Goal: Task Accomplishment & Management: Use online tool/utility

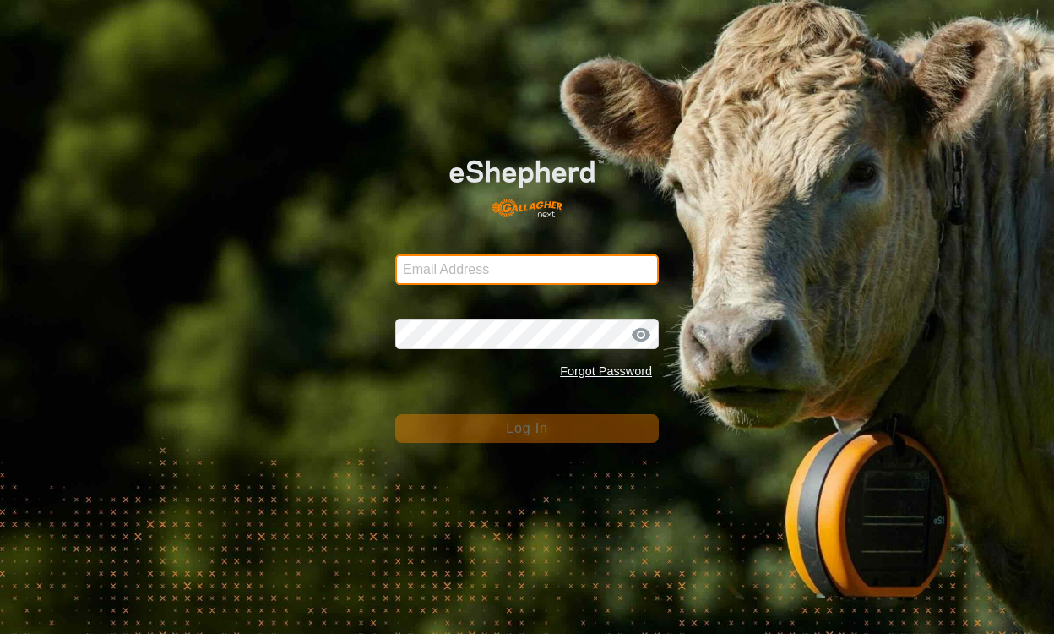
type input "[EMAIL_ADDRESS][DOMAIN_NAME]"
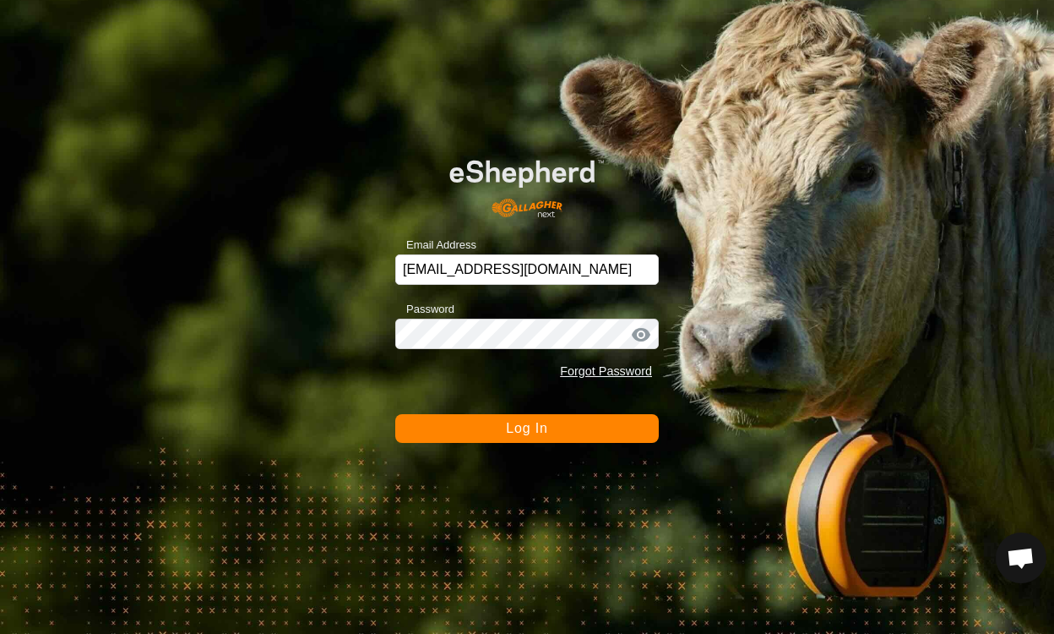
click at [595, 424] on button "Log In" at bounding box center [527, 428] width 264 height 29
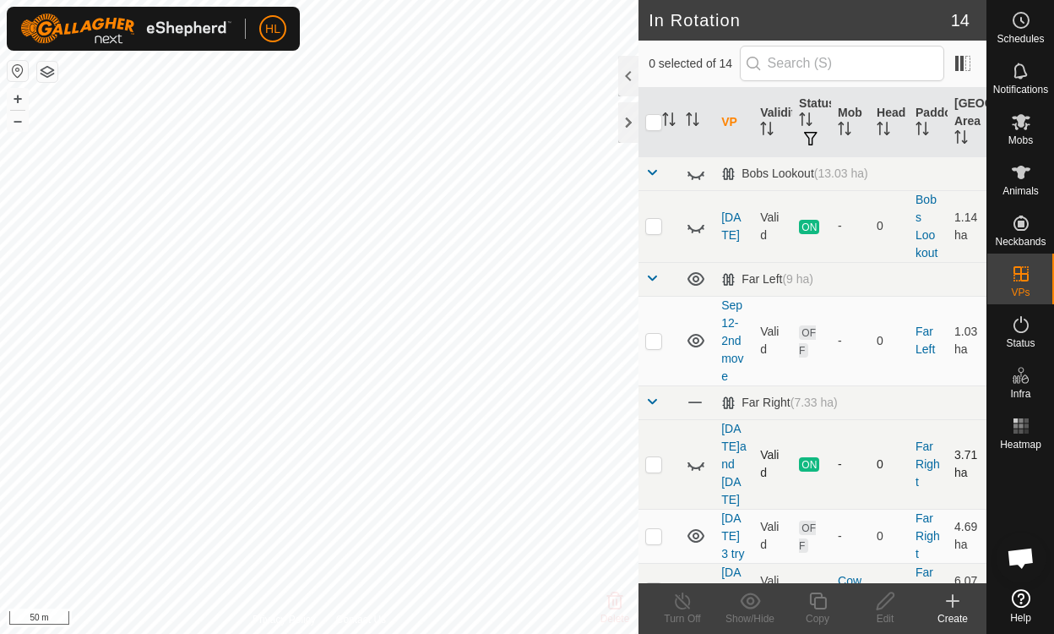
click at [700, 467] on icon at bounding box center [700, 468] width 3 height 3
click at [658, 453] on td at bounding box center [659, 464] width 41 height 90
click at [656, 453] on td at bounding box center [659, 464] width 41 height 90
checkbox input "false"
click at [697, 454] on icon at bounding box center [696, 464] width 20 height 20
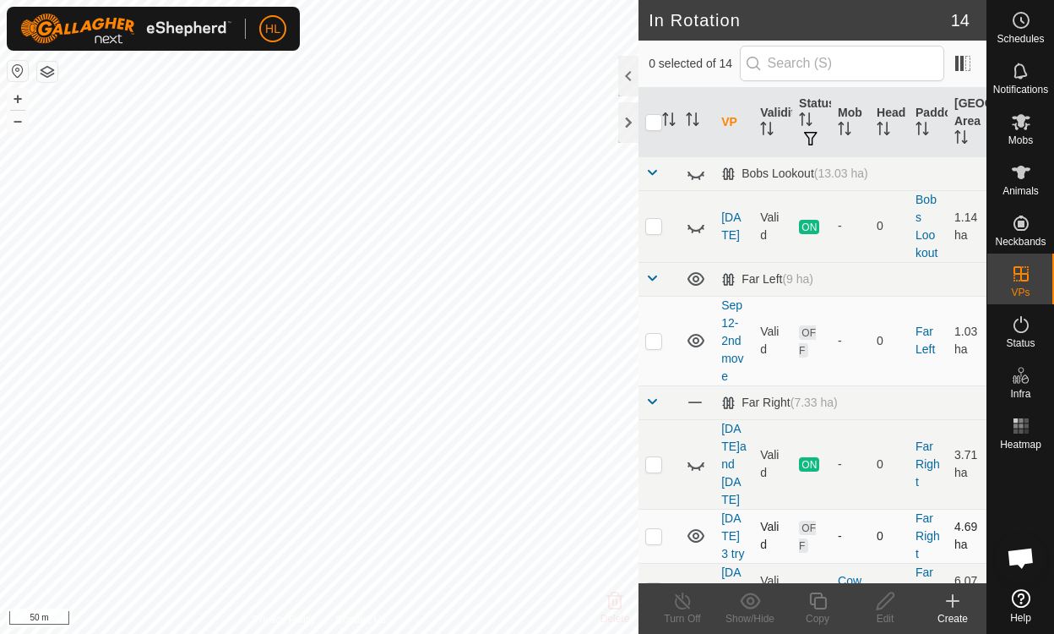
click at [657, 529] on p-checkbox at bounding box center [653, 536] width 17 height 14
click at [658, 529] on p-checkbox at bounding box center [653, 536] width 17 height 14
checkbox input "false"
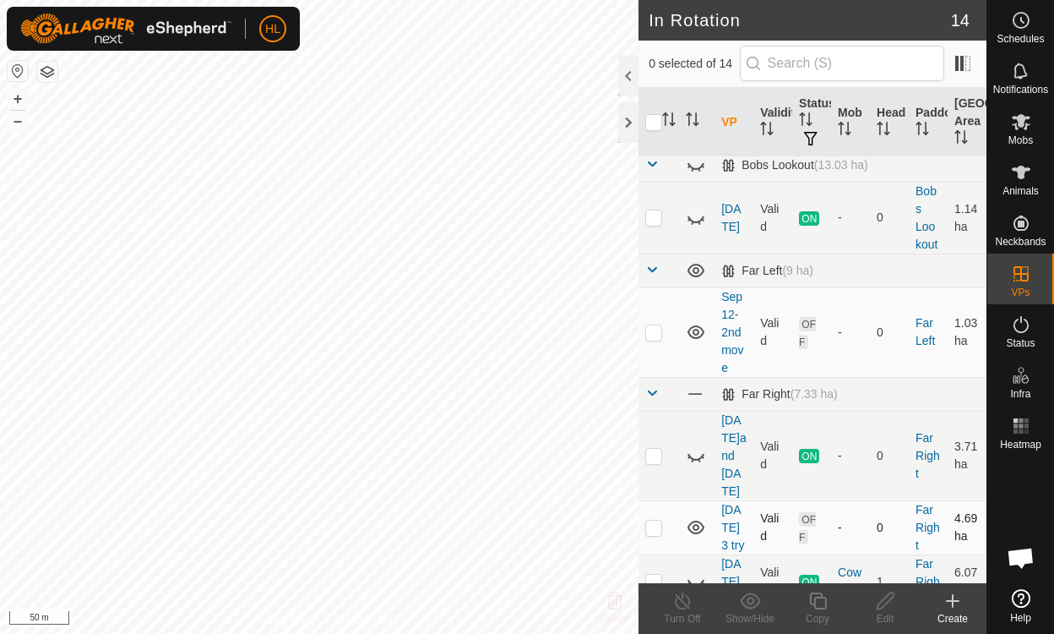
scroll to position [52, 0]
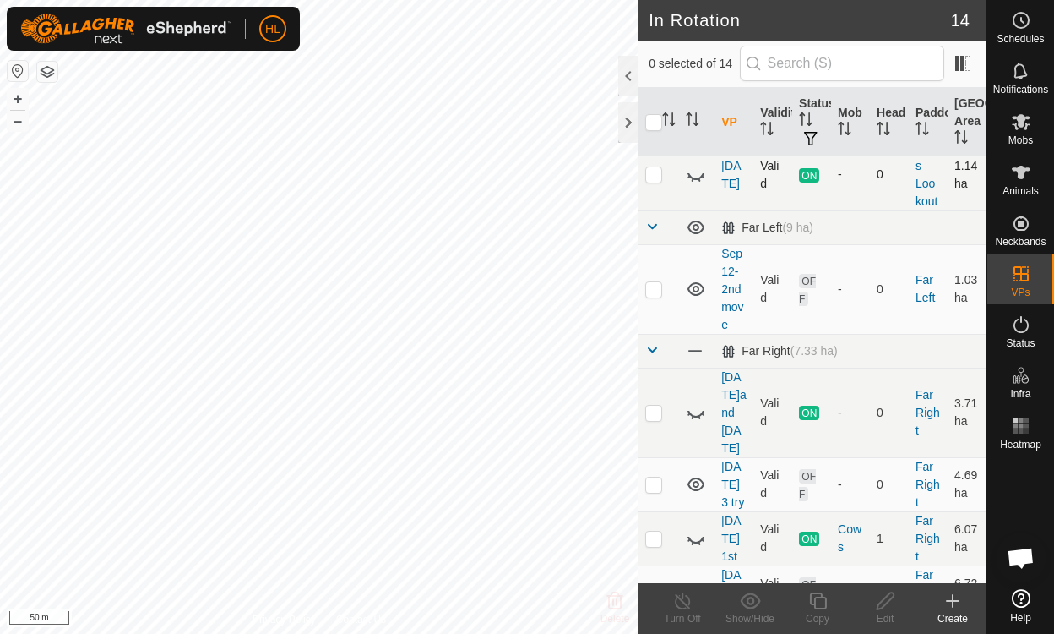
click at [652, 177] on p-checkbox at bounding box center [653, 174] width 17 height 14
click at [650, 182] on td at bounding box center [659, 175] width 41 height 72
checkbox input "false"
click at [651, 298] on td at bounding box center [659, 289] width 41 height 90
checkbox input "true"
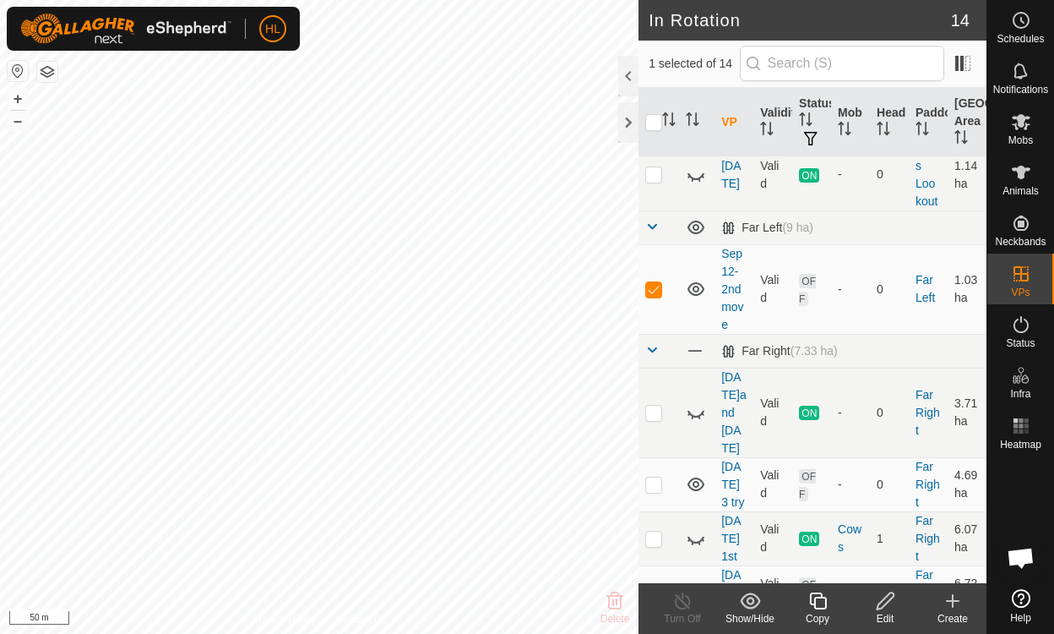
click at [880, 603] on icon at bounding box center [885, 601] width 21 height 20
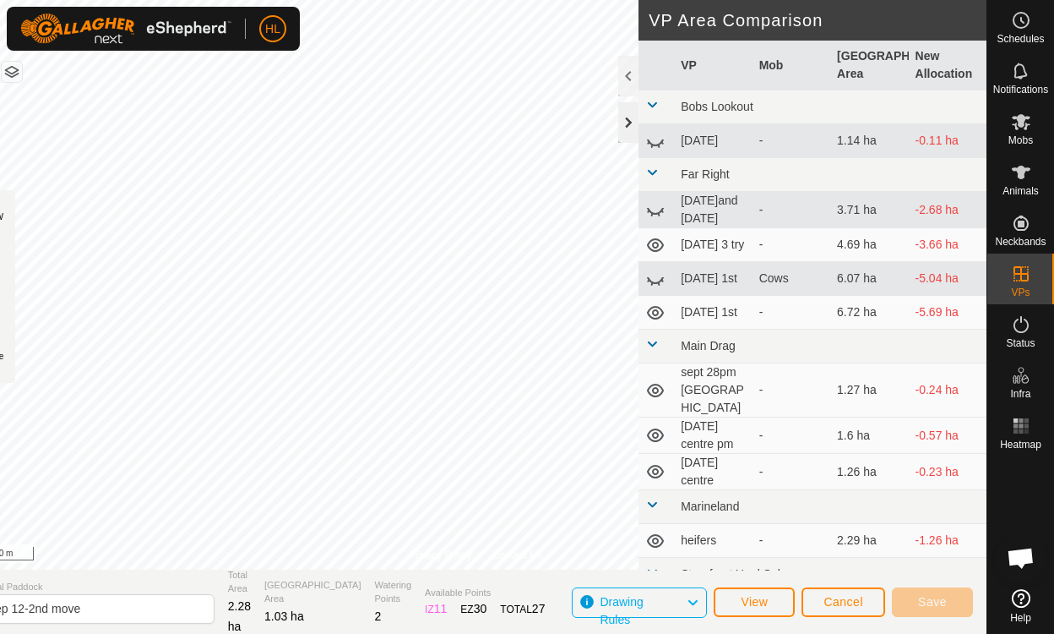
click at [621, 125] on div at bounding box center [628, 122] width 20 height 41
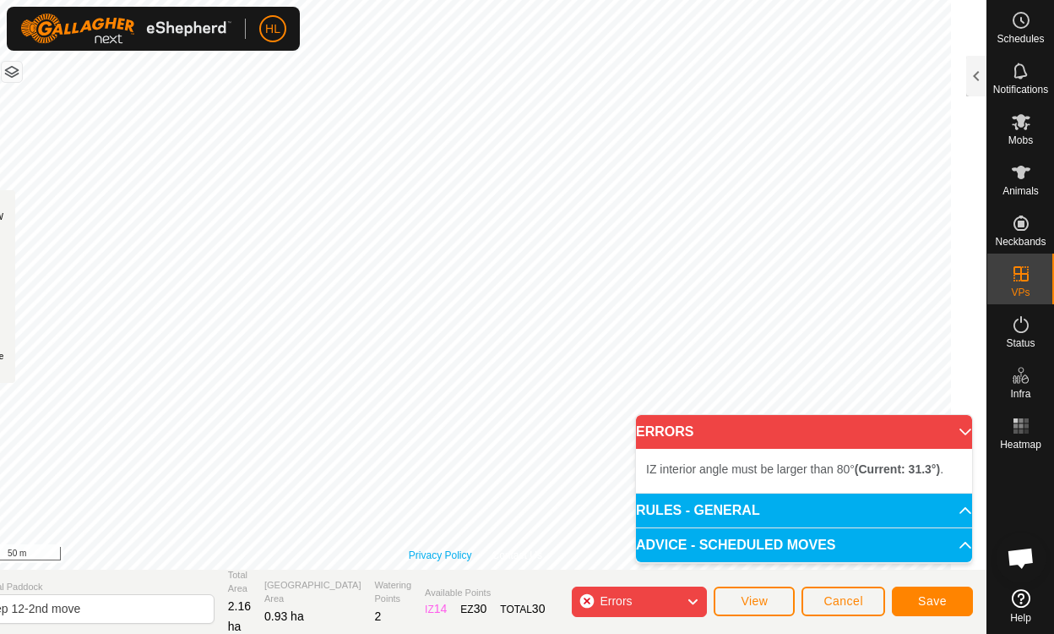
click at [472, 548] on link "Privacy Policy" at bounding box center [440, 554] width 63 height 15
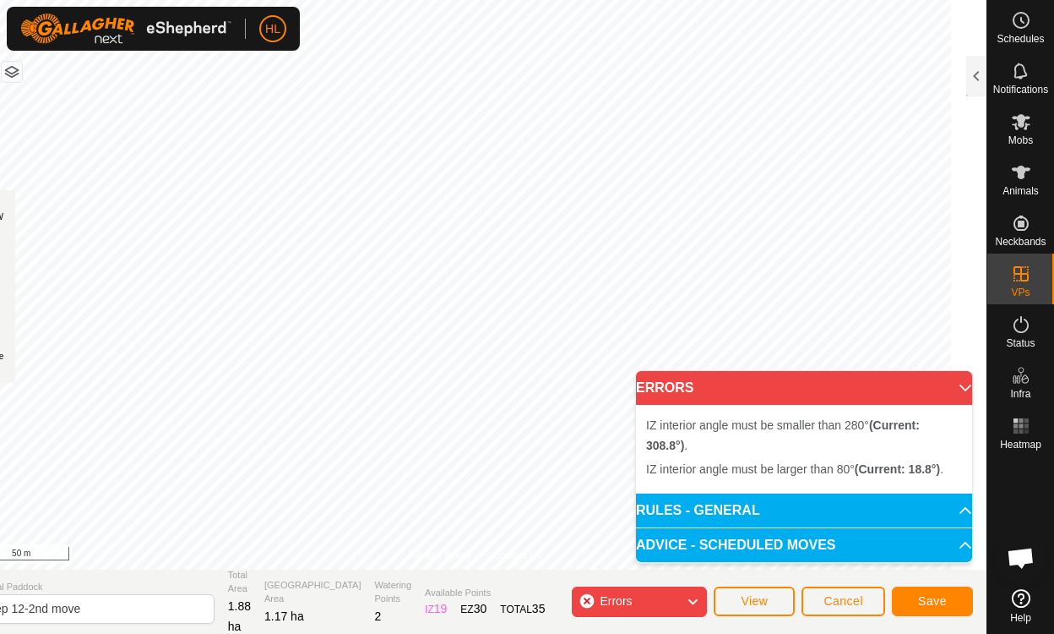
click at [946, 393] on p-accordion-header "ERRORS" at bounding box center [804, 388] width 336 height 34
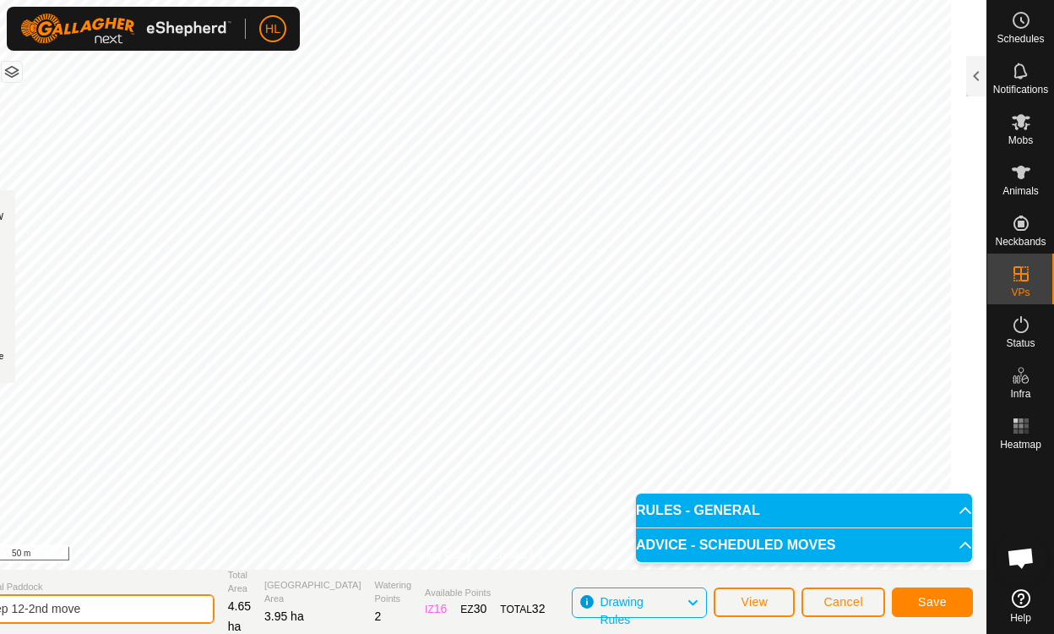
click at [122, 607] on input "Sep 12-2nd move" at bounding box center [96, 609] width 237 height 30
type input "S"
type input "o"
type input "Winter pasture-25-Oct 2"
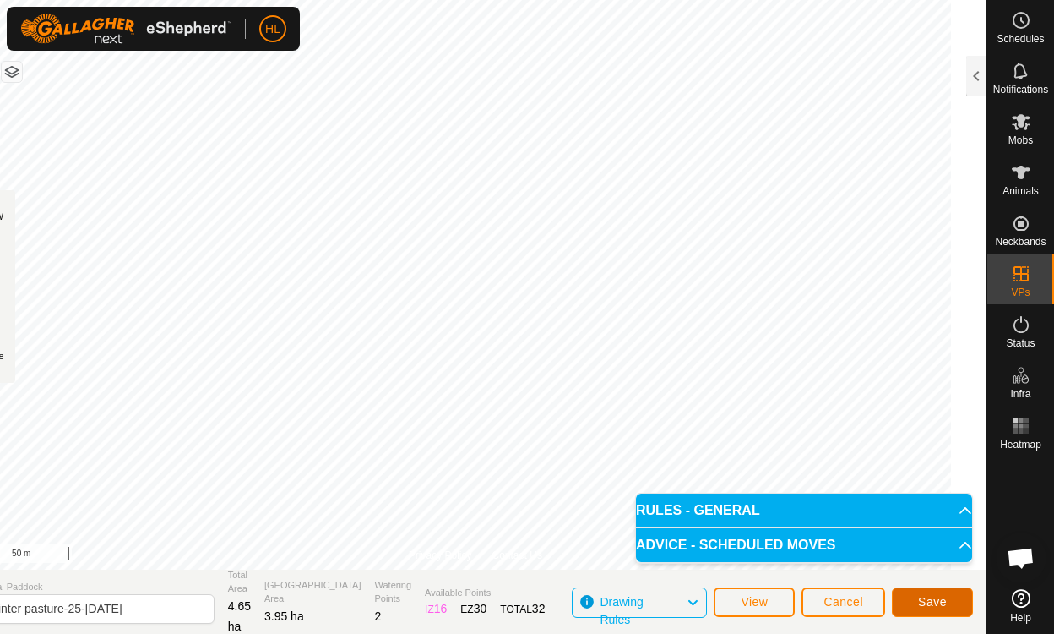
click at [922, 595] on span "Save" at bounding box center [932, 602] width 29 height 14
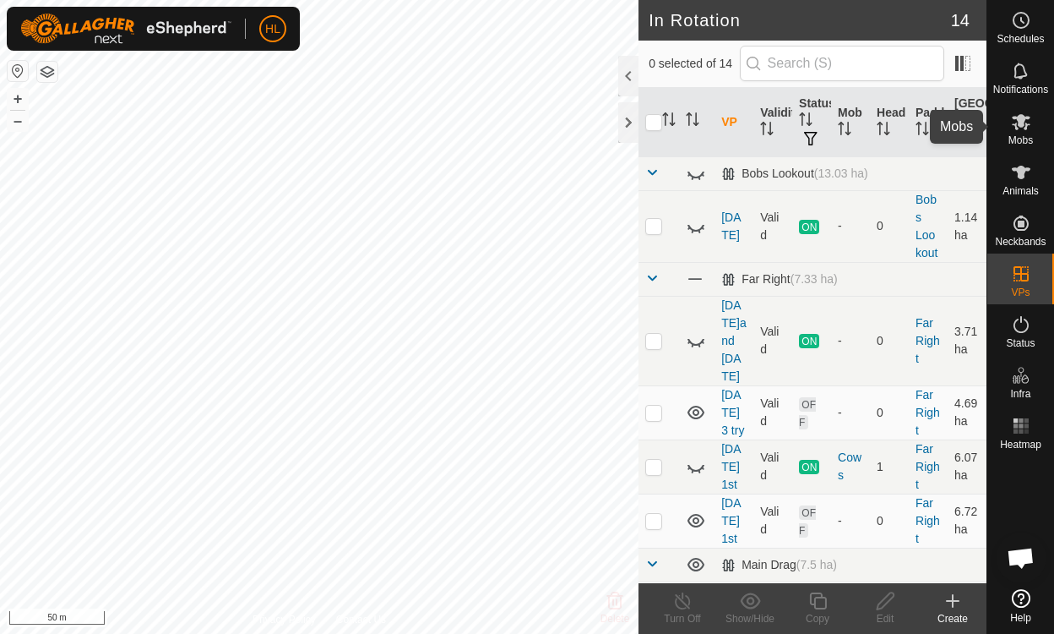
click at [1016, 124] on icon at bounding box center [1021, 122] width 19 height 16
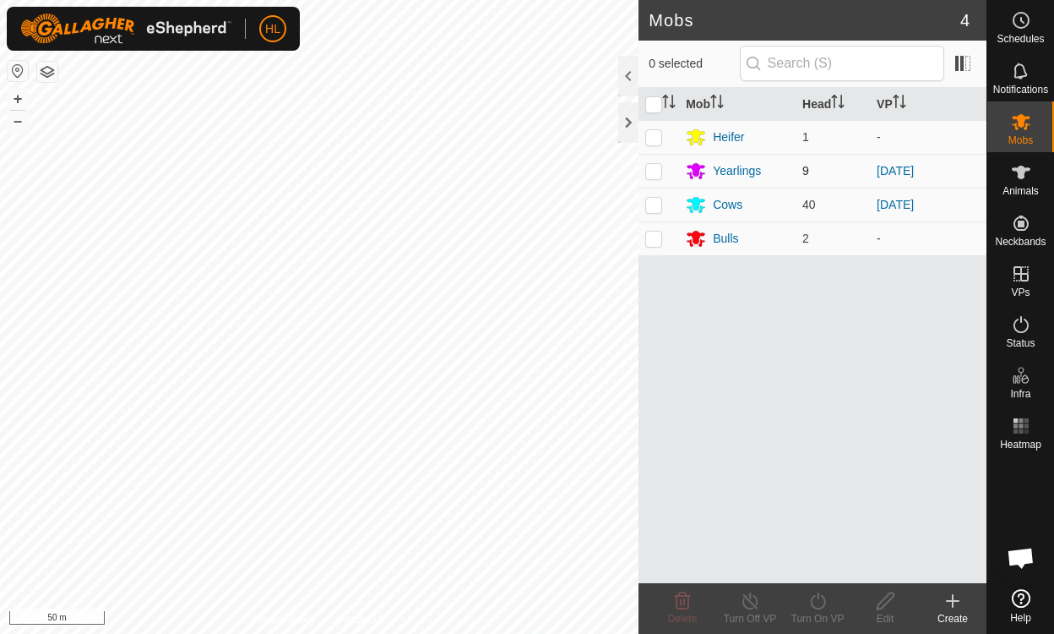
click at [652, 167] on p-checkbox at bounding box center [653, 171] width 17 height 14
checkbox input "true"
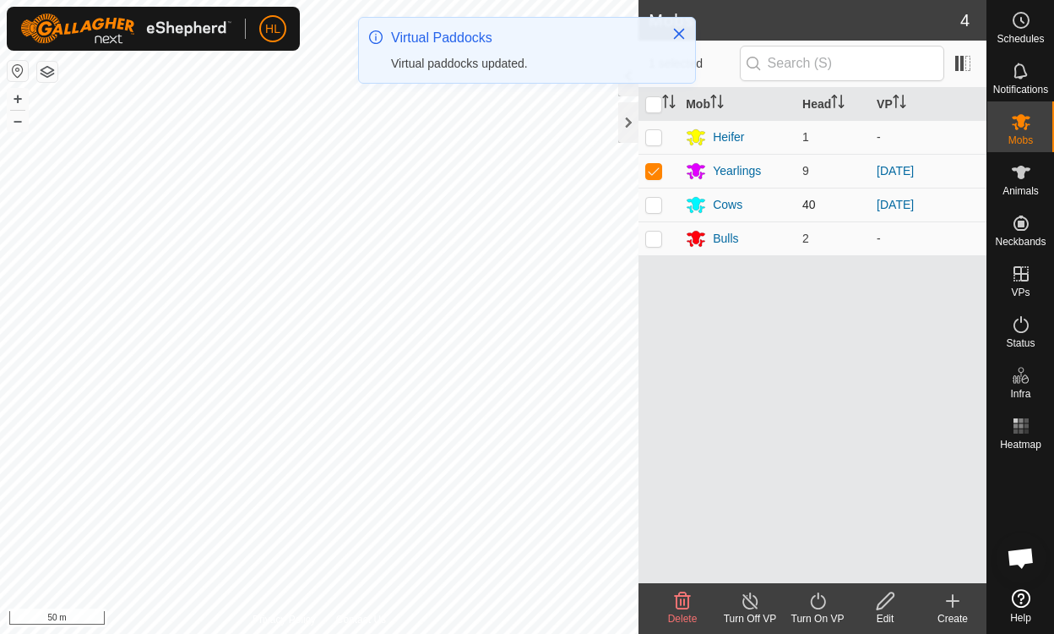
click at [657, 205] on p-checkbox at bounding box center [653, 205] width 17 height 14
checkbox input "true"
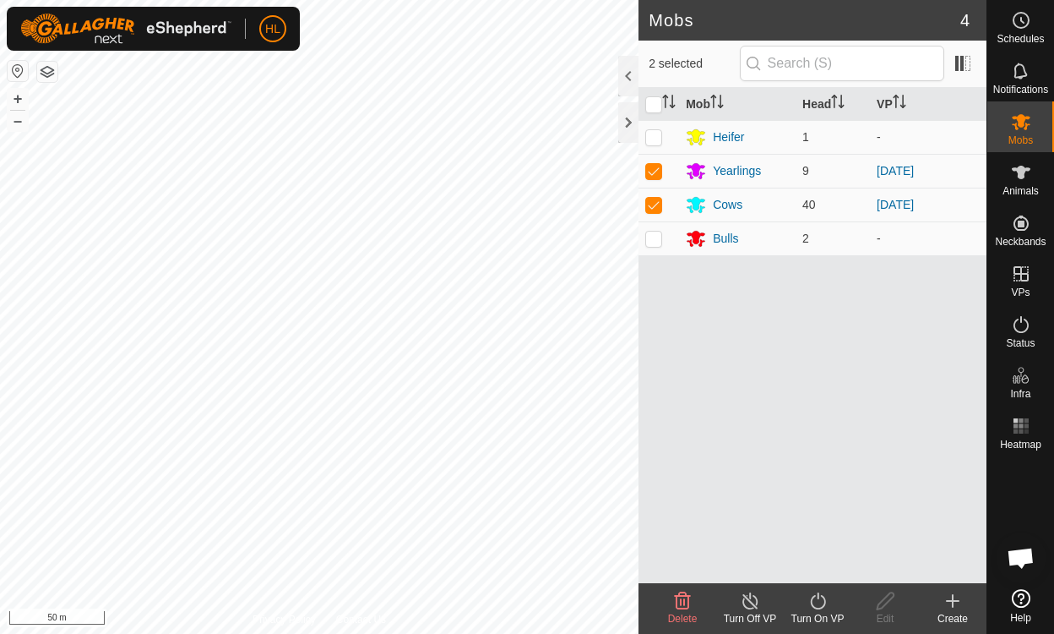
click at [821, 602] on icon at bounding box center [818, 601] width 21 height 20
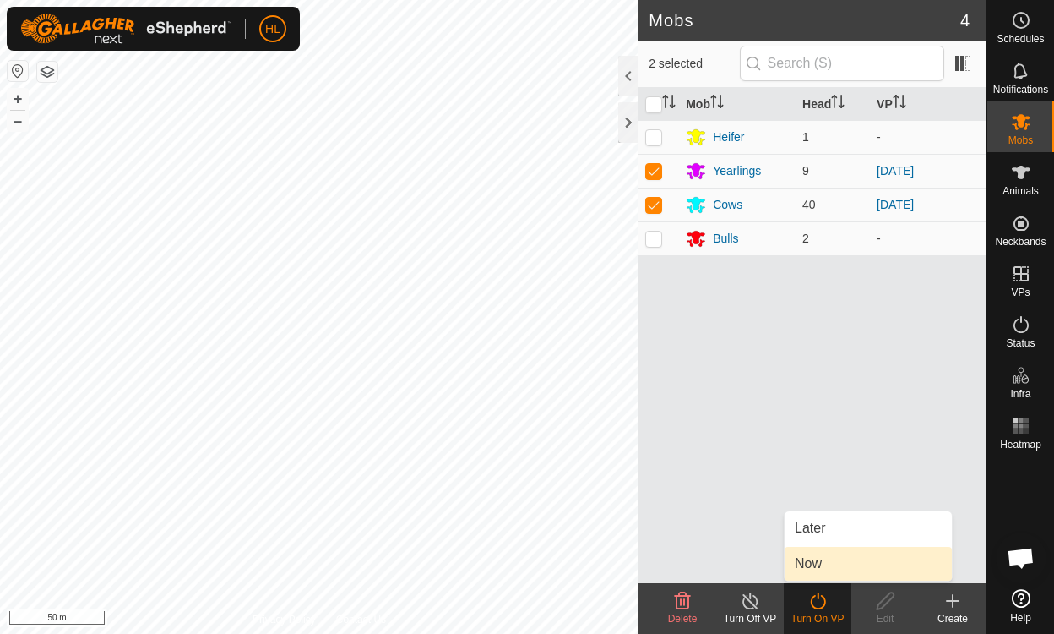
click at [826, 560] on link "Now" at bounding box center [868, 564] width 167 height 34
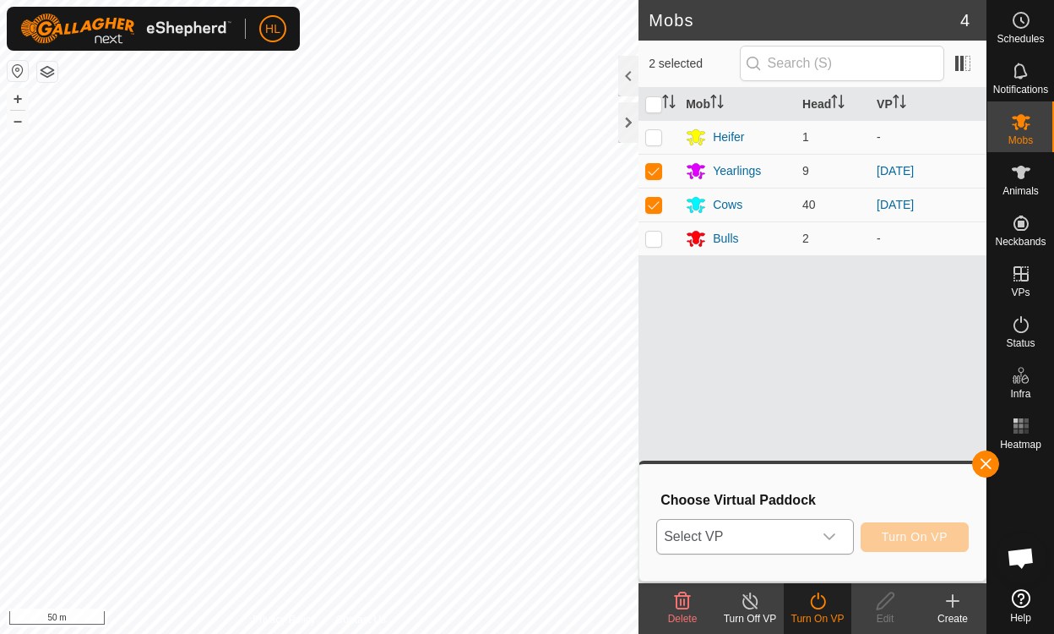
click at [832, 532] on icon "dropdown trigger" at bounding box center [830, 537] width 14 height 14
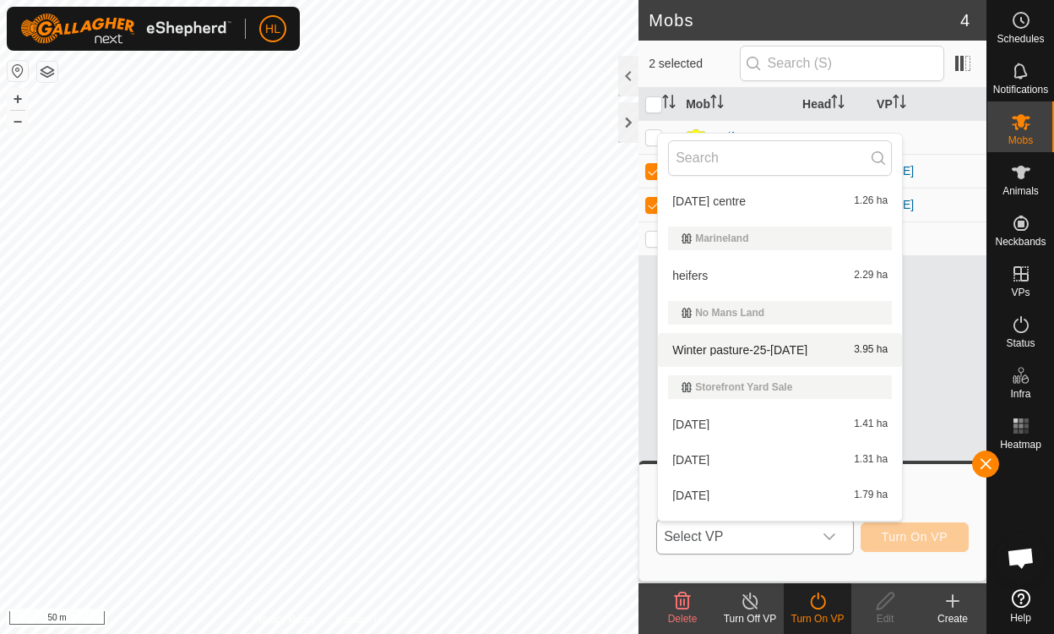
scroll to position [390, 0]
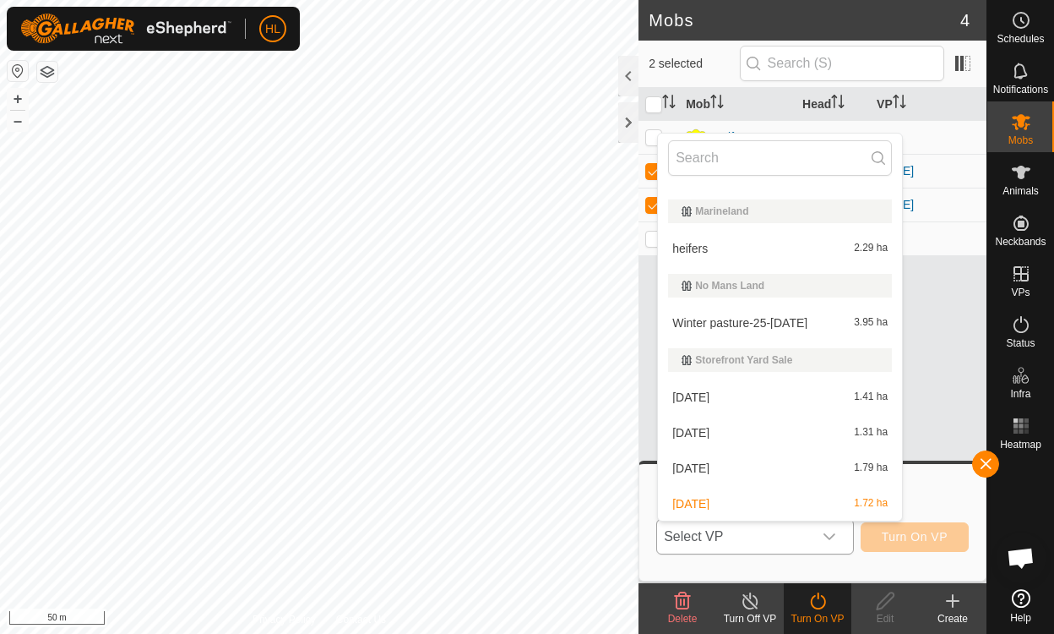
click at [784, 319] on li "Winter pasture-25-Oct 2 3.95 ha" at bounding box center [780, 323] width 244 height 34
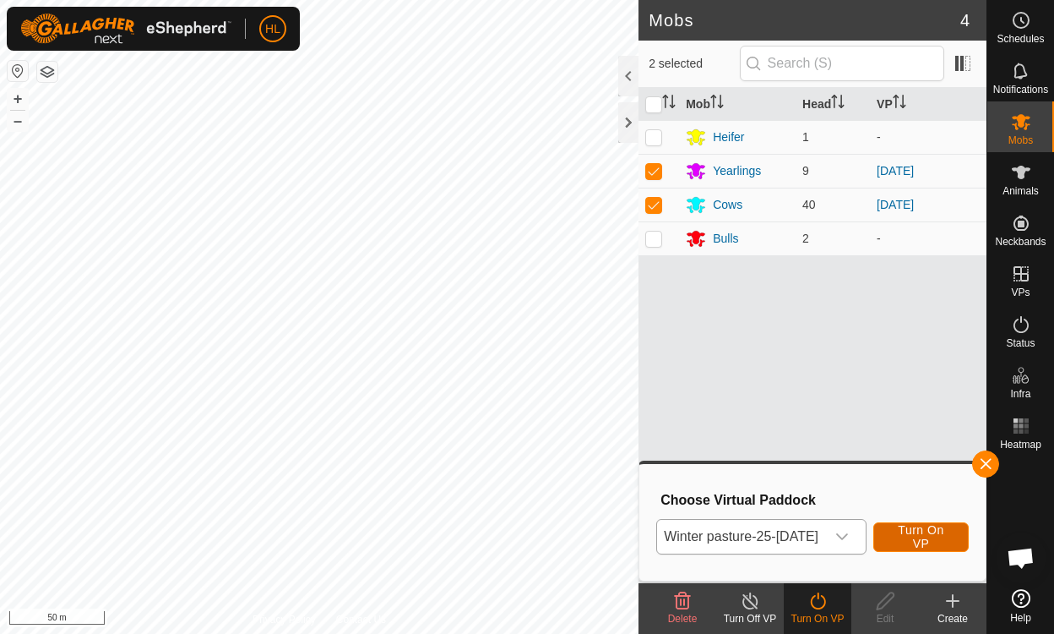
click at [900, 533] on span "Turn On VP" at bounding box center [921, 536] width 53 height 27
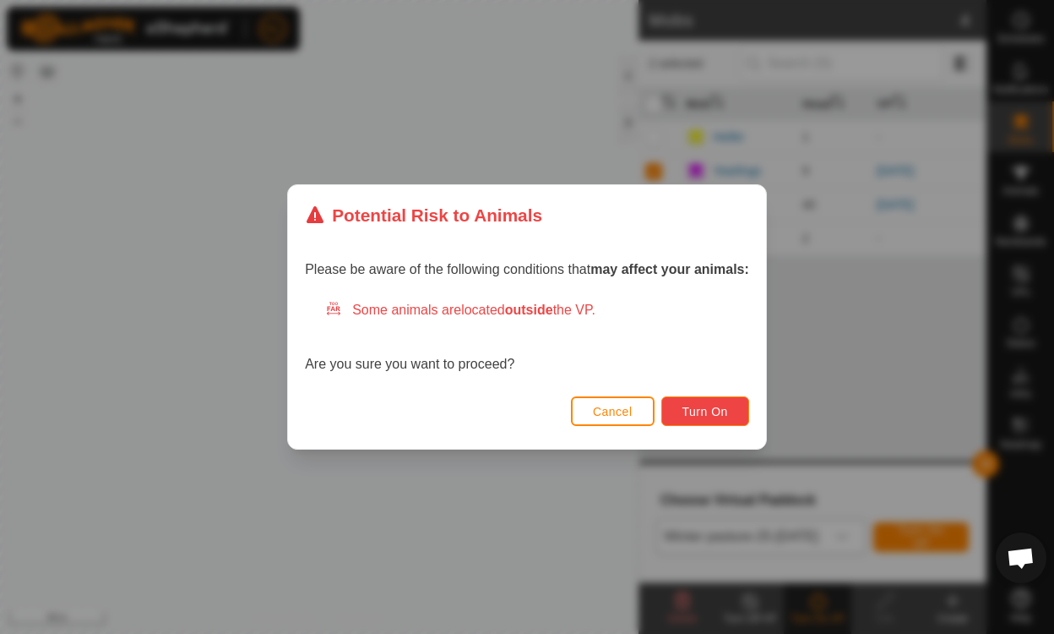
click at [688, 403] on button "Turn On" at bounding box center [706, 411] width 88 height 30
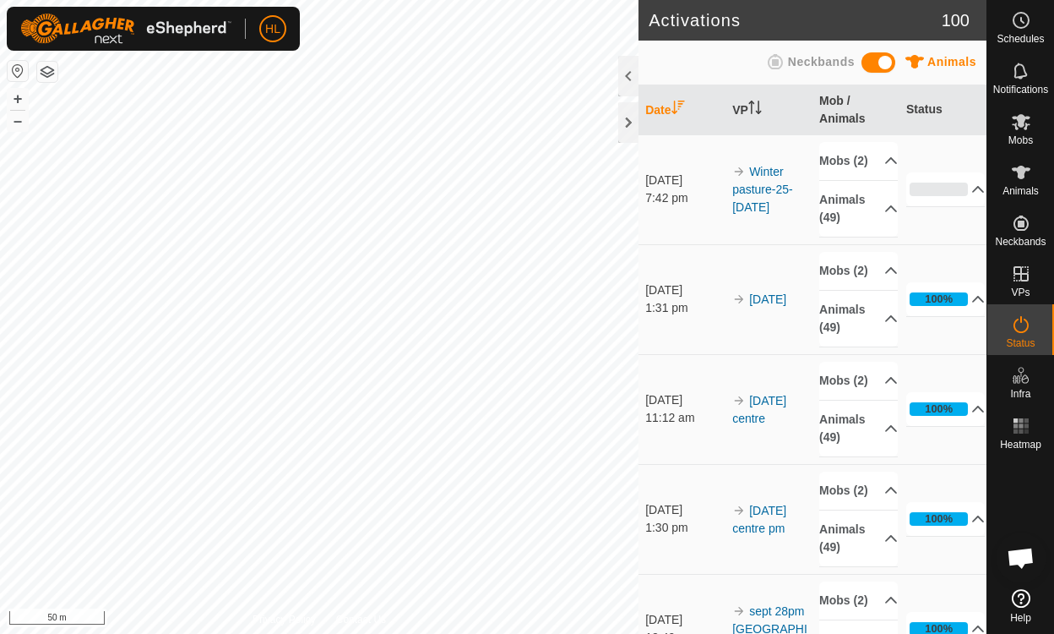
click at [1023, 177] on icon at bounding box center [1021, 173] width 19 height 14
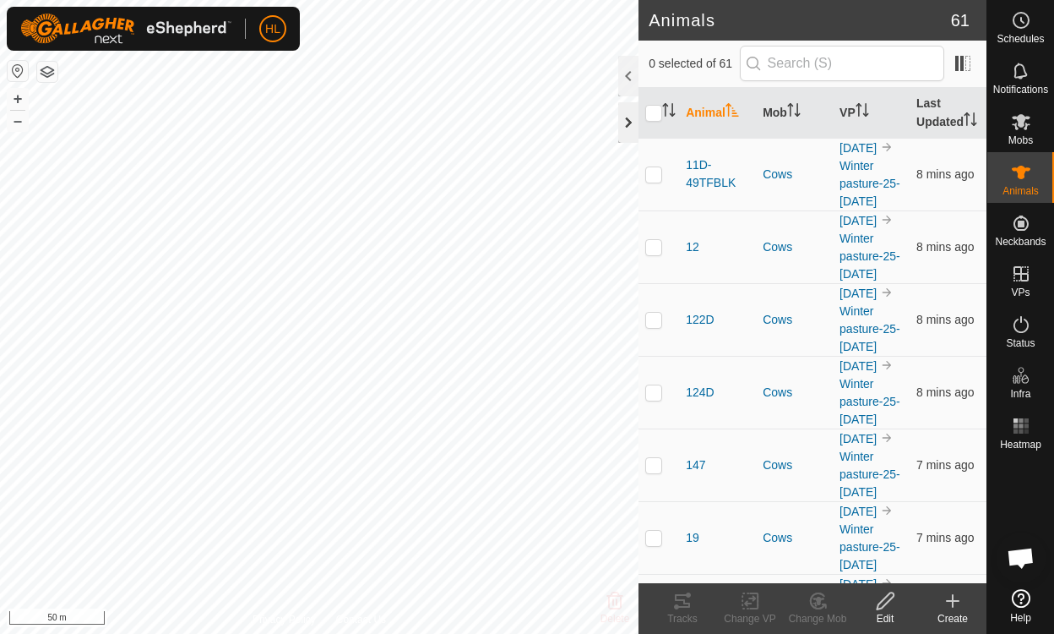
click at [622, 130] on div at bounding box center [628, 122] width 20 height 41
